Goal: Task Accomplishment & Management: Manage account settings

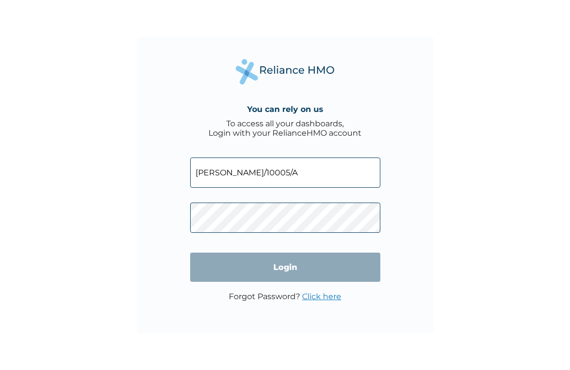
click at [328, 299] on link "Click here" at bounding box center [321, 295] width 39 height 9
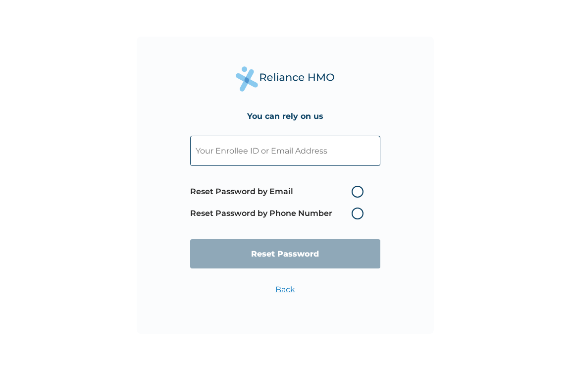
click at [328, 299] on div "You can rely on us Reset Password by Email Reset Password by Phone Number Reset…" at bounding box center [285, 185] width 297 height 297
click at [347, 149] on input "text" at bounding box center [285, 151] width 190 height 30
type input "lola.oyewunmi@momentummediang.com"
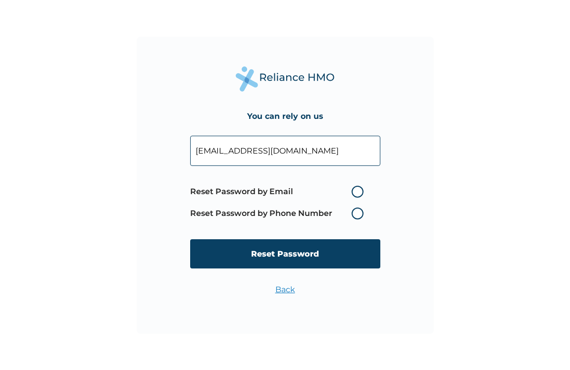
click at [356, 191] on label "Reset Password by Email" at bounding box center [279, 192] width 178 height 12
click at [353, 191] on input "Reset Password by Email" at bounding box center [345, 192] width 16 height 16
radio input "true"
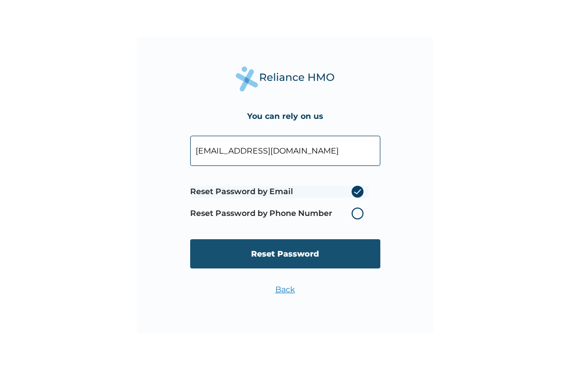
click at [328, 254] on input "Reset Password" at bounding box center [285, 253] width 190 height 29
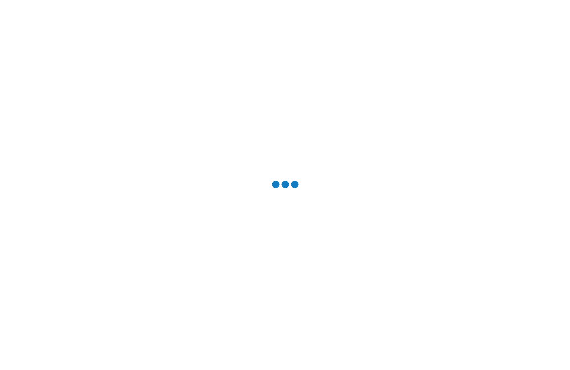
click at [328, 254] on div at bounding box center [285, 185] width 570 height 370
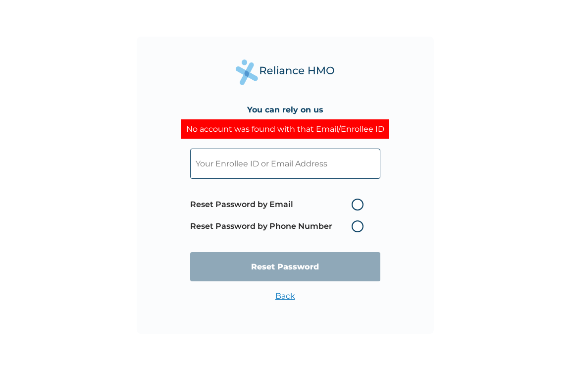
click at [340, 166] on input "text" at bounding box center [285, 163] width 190 height 30
type input "omolola4life@gmail.com"
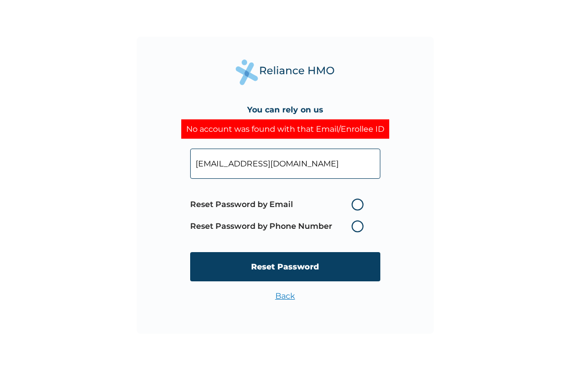
click at [358, 200] on label "Reset Password by Email" at bounding box center [279, 204] width 178 height 12
click at [353, 200] on input "Reset Password by Email" at bounding box center [345, 204] width 16 height 16
radio input "true"
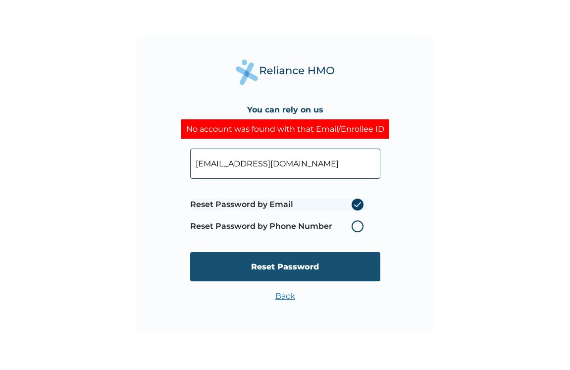
click at [343, 265] on input "Reset Password" at bounding box center [285, 266] width 190 height 29
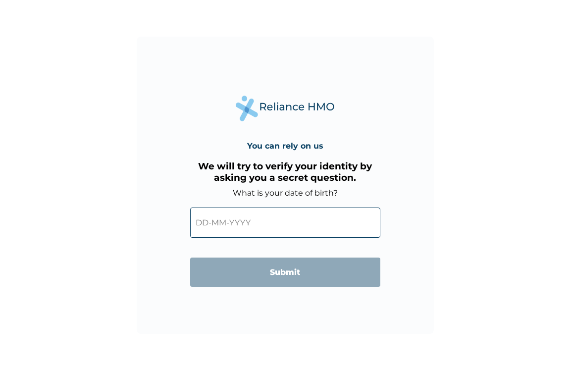
click at [243, 224] on input "text" at bounding box center [285, 222] width 190 height 30
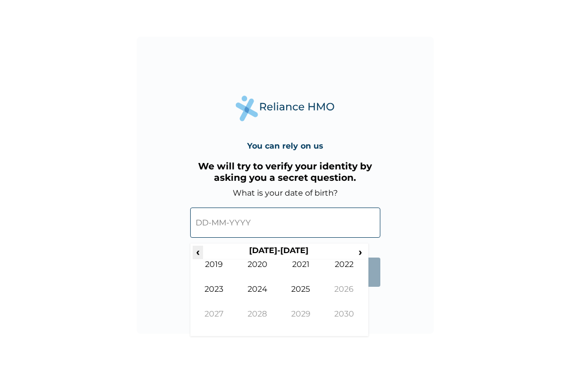
click at [198, 251] on span "‹" at bounding box center [197, 251] width 10 height 12
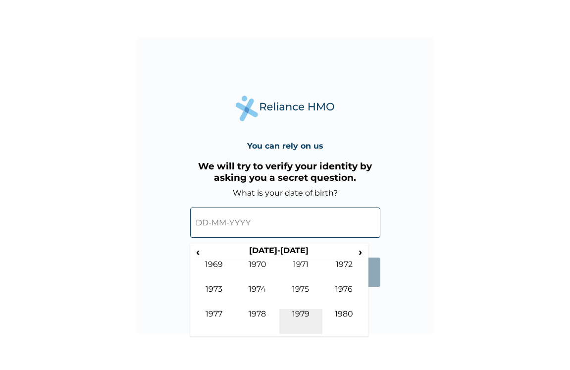
click at [301, 312] on td "1979" at bounding box center [301, 321] width 44 height 25
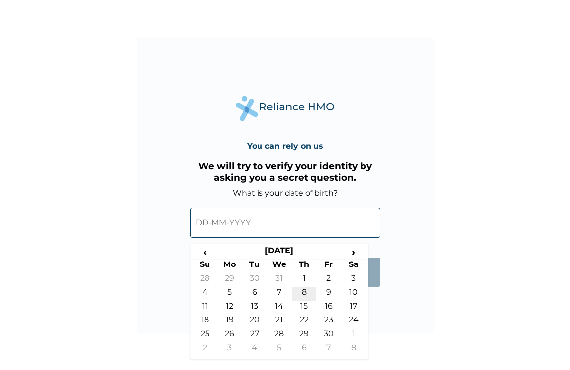
click at [304, 292] on td "8" at bounding box center [303, 294] width 25 height 14
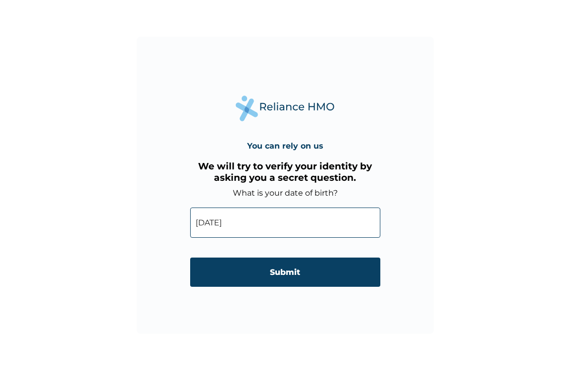
click at [214, 222] on input "08-11-1979" at bounding box center [285, 222] width 190 height 30
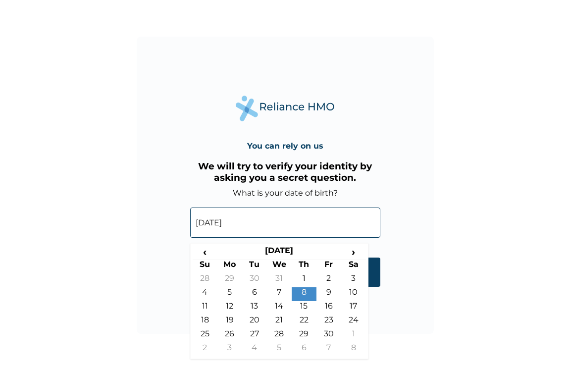
click at [252, 223] on input "08-11-1979" at bounding box center [285, 222] width 190 height 30
drag, startPoint x: 252, startPoint y: 223, endPoint x: 215, endPoint y: 223, distance: 37.1
click at [215, 223] on input "08-11-1979" at bounding box center [285, 222] width 190 height 30
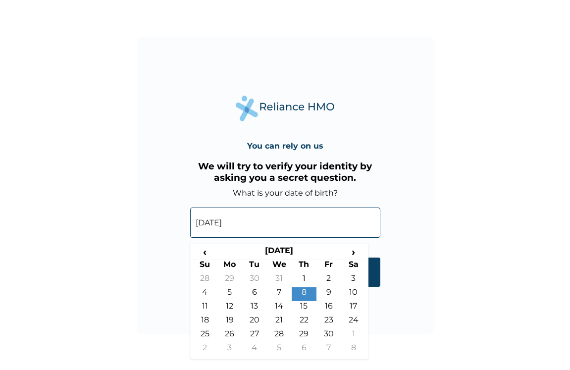
click at [215, 223] on input "08-11-1979" at bounding box center [285, 222] width 190 height 30
click at [259, 222] on input "08-11-1979" at bounding box center [285, 222] width 190 height 30
drag, startPoint x: 215, startPoint y: 223, endPoint x: 260, endPoint y: 222, distance: 45.5
click at [260, 222] on input "08-11-1979" at bounding box center [285, 222] width 190 height 30
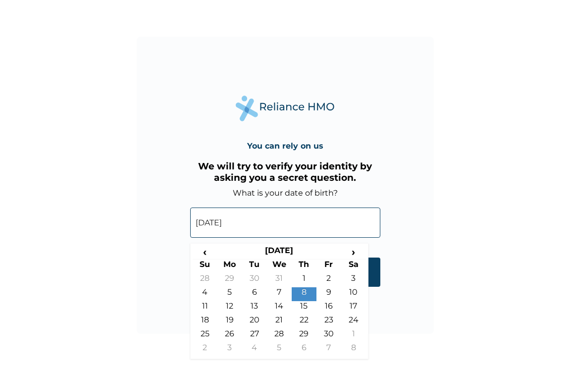
click at [260, 222] on input "08-11-1979" at bounding box center [285, 222] width 190 height 30
click at [259, 222] on input "08-11-1979" at bounding box center [285, 222] width 190 height 30
drag, startPoint x: 259, startPoint y: 222, endPoint x: 212, endPoint y: 219, distance: 46.6
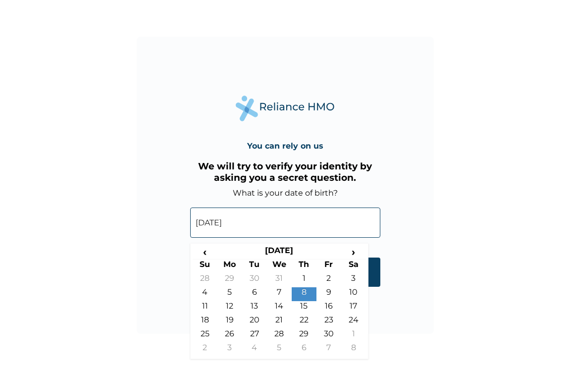
click at [212, 219] on input "08-11-1979" at bounding box center [285, 222] width 190 height 30
drag, startPoint x: 212, startPoint y: 219, endPoint x: 277, endPoint y: 221, distance: 64.4
click at [277, 221] on input "08-11-1979" at bounding box center [285, 222] width 190 height 30
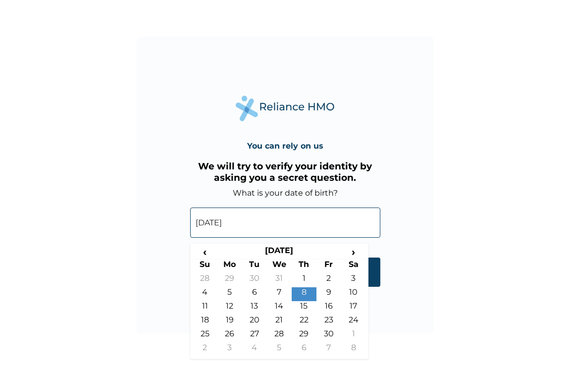
click at [277, 221] on input "08-11-1979" at bounding box center [285, 222] width 190 height 30
drag, startPoint x: 277, startPoint y: 221, endPoint x: 203, endPoint y: 251, distance: 79.0
click at [203, 251] on span "‹" at bounding box center [204, 251] width 25 height 12
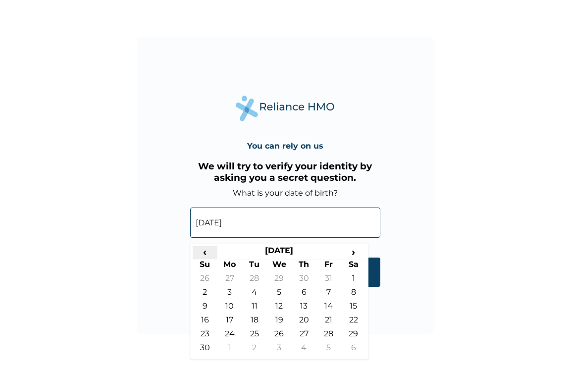
click at [203, 250] on span "‹" at bounding box center [204, 251] width 25 height 12
click at [352, 251] on span "›" at bounding box center [353, 251] width 25 height 12
click at [206, 253] on span "‹" at bounding box center [204, 251] width 25 height 12
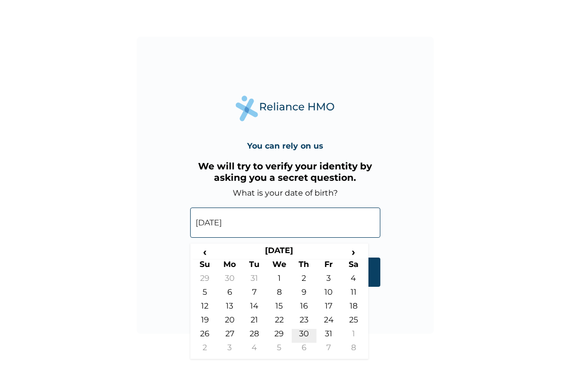
click at [305, 334] on td "30" at bounding box center [303, 336] width 25 height 14
type input "30-08-1979"
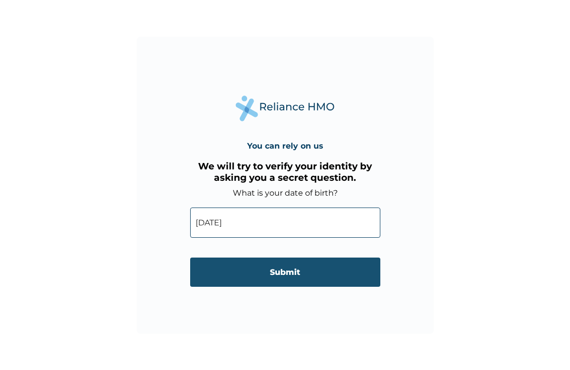
click at [275, 271] on input "Submit" at bounding box center [285, 271] width 190 height 29
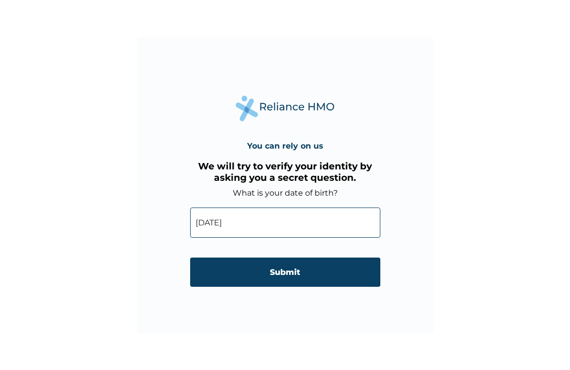
click at [275, 271] on div "You can rely on us We will try to verify your identity by asking you a secret q…" at bounding box center [285, 185] width 570 height 370
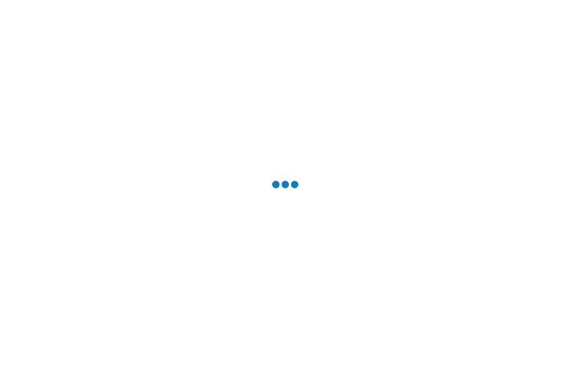
click at [275, 271] on div at bounding box center [285, 185] width 570 height 370
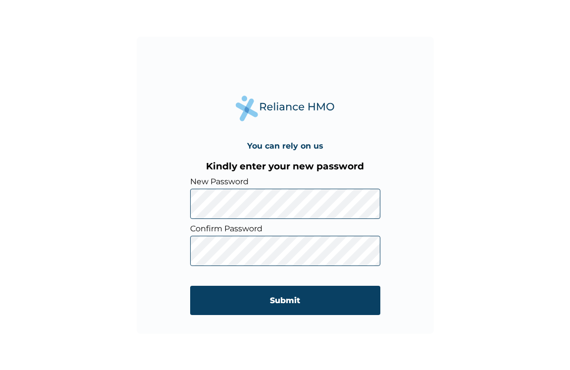
click at [416, 202] on div "You can rely on us Kindly enter your new password New Password Confirm Password…" at bounding box center [285, 185] width 297 height 297
click at [437, 244] on div "You can rely on us Kindly enter your new password New Password Confirm Password…" at bounding box center [285, 185] width 570 height 370
click at [539, 215] on div "You can rely on us Kindly enter your new password New Password Confirm Password…" at bounding box center [285, 185] width 570 height 370
click at [461, 261] on div "You can rely on us Kindly enter your new password New Password Confirm Password…" at bounding box center [285, 185] width 570 height 370
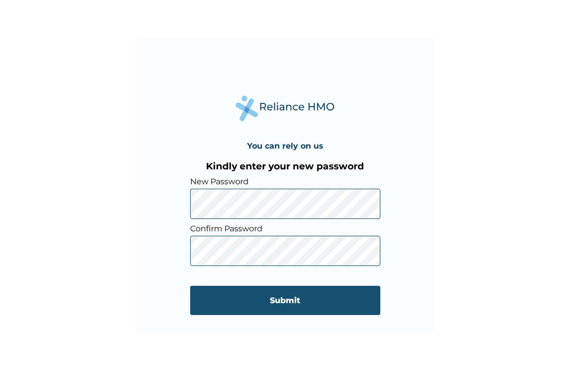
click at [315, 295] on input "Submit" at bounding box center [285, 300] width 190 height 29
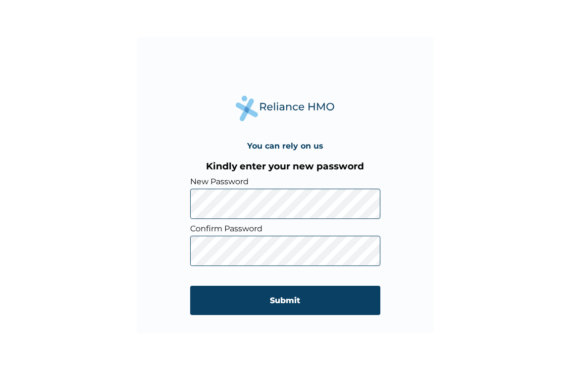
click at [315, 295] on div "You can rely on us Kindly enter your new password New Password Confirm Password…" at bounding box center [285, 185] width 570 height 370
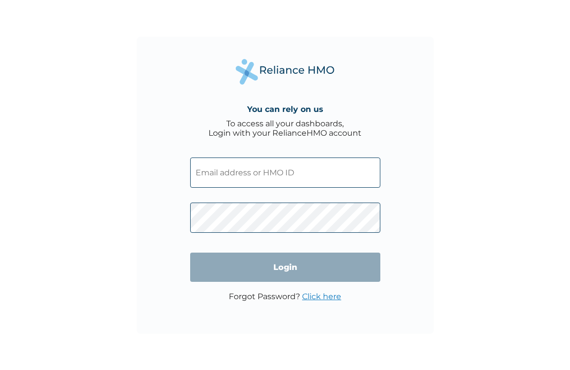
type input "IDA/10005/A"
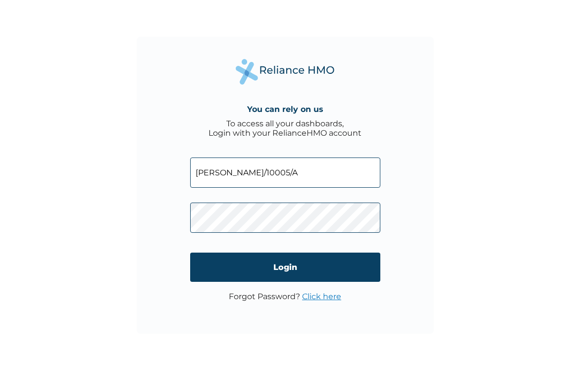
click at [430, 165] on div "You can rely on us To access all your dashboards, Login with your RelianceHMO a…" at bounding box center [285, 185] width 297 height 297
click at [490, 211] on div "You can rely on us To access all your dashboards, Login with your RelianceHMO a…" at bounding box center [285, 185] width 570 height 370
click at [335, 273] on input "Login" at bounding box center [285, 266] width 190 height 29
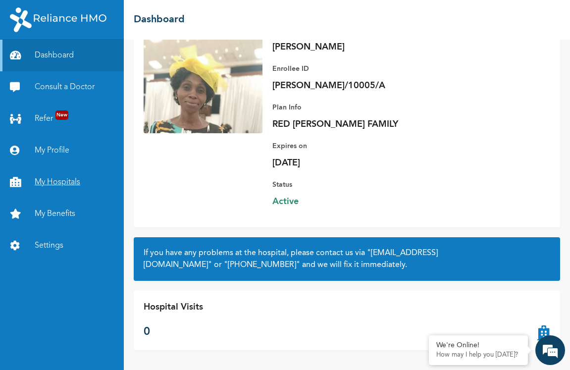
click at [65, 182] on link "My Hospitals" at bounding box center [62, 182] width 124 height 32
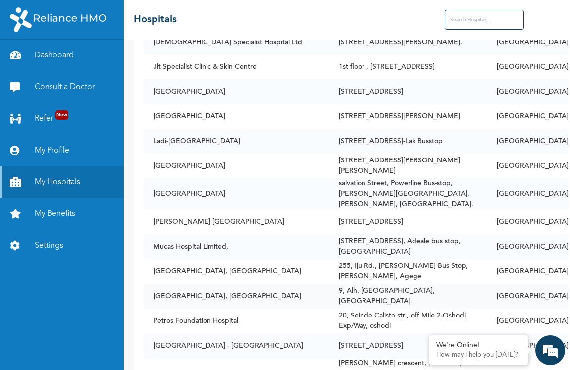
scroll to position [1534, 0]
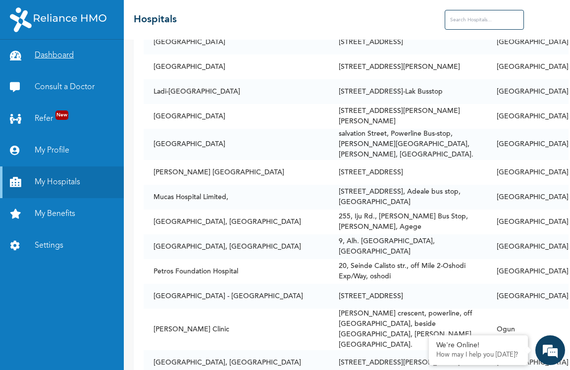
click at [42, 50] on link "Dashboard" at bounding box center [62, 56] width 124 height 32
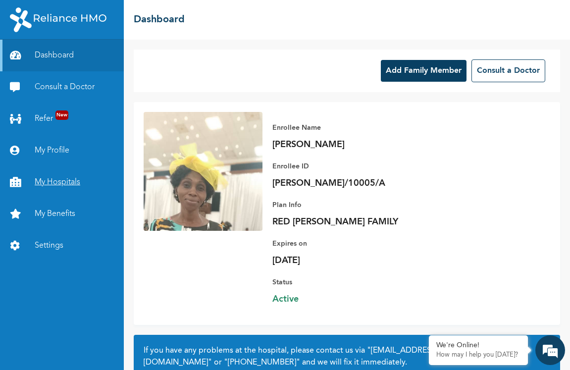
click at [58, 181] on link "My Hospitals" at bounding box center [62, 182] width 124 height 32
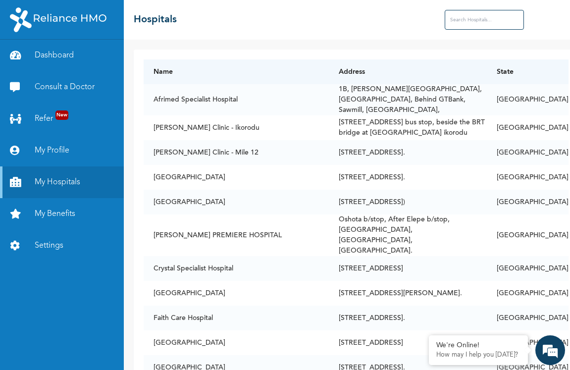
click at [480, 19] on input "text" at bounding box center [483, 20] width 79 height 20
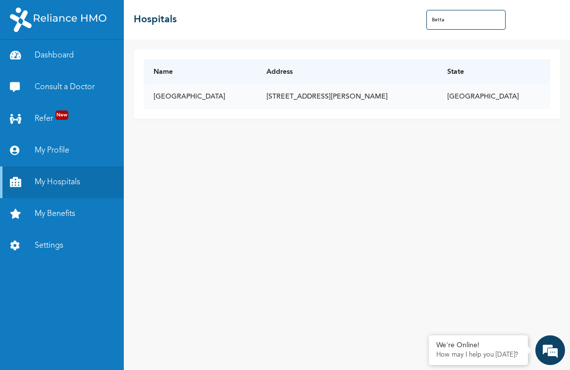
type input "Betta"
click at [437, 102] on td "[STREET_ADDRESS][PERSON_NAME]" at bounding box center [346, 96] width 181 height 25
click at [85, 183] on link "My Hospitals" at bounding box center [62, 182] width 124 height 32
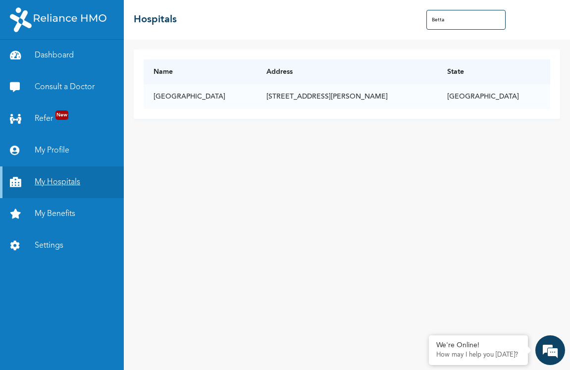
click at [85, 182] on link "My Hospitals" at bounding box center [62, 182] width 124 height 32
click at [83, 182] on link "My Hospitals" at bounding box center [62, 182] width 124 height 32
click at [67, 179] on link "My Hospitals" at bounding box center [62, 182] width 124 height 32
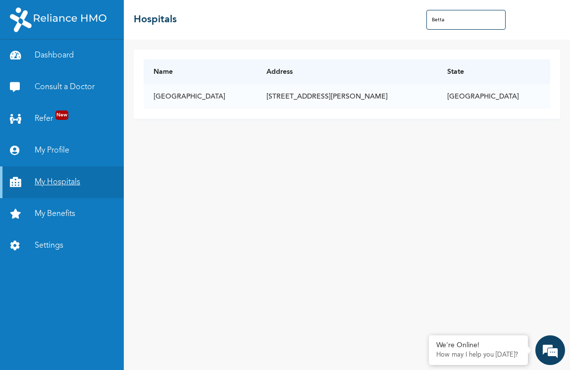
click at [67, 179] on link "My Hospitals" at bounding box center [62, 182] width 124 height 32
click at [67, 178] on link "My Hospitals" at bounding box center [62, 182] width 124 height 32
click at [68, 178] on link "My Hospitals" at bounding box center [62, 182] width 124 height 32
click at [63, 183] on link "My Hospitals" at bounding box center [62, 182] width 124 height 32
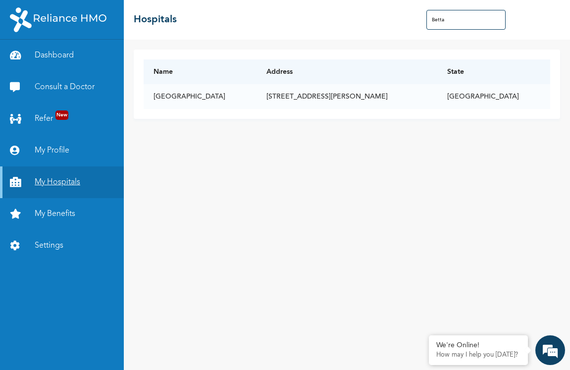
click at [65, 182] on link "My Hospitals" at bounding box center [62, 182] width 124 height 32
click at [68, 110] on link "Refer New" at bounding box center [62, 119] width 124 height 32
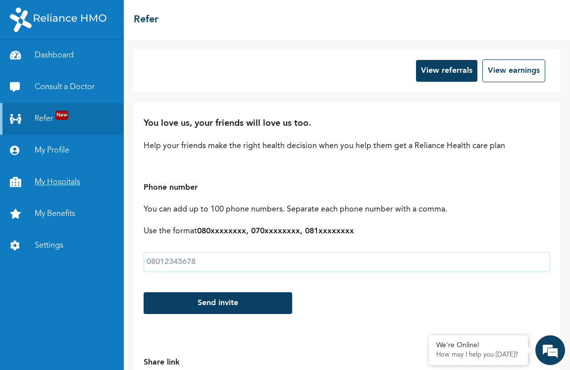
click at [80, 180] on link "My Hospitals" at bounding box center [62, 182] width 124 height 32
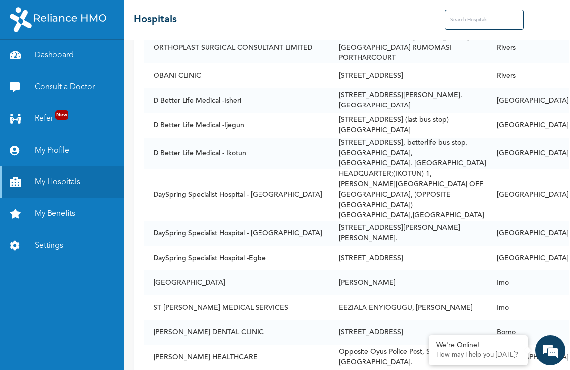
scroll to position [15538, 0]
